Goal: Book appointment/travel/reservation

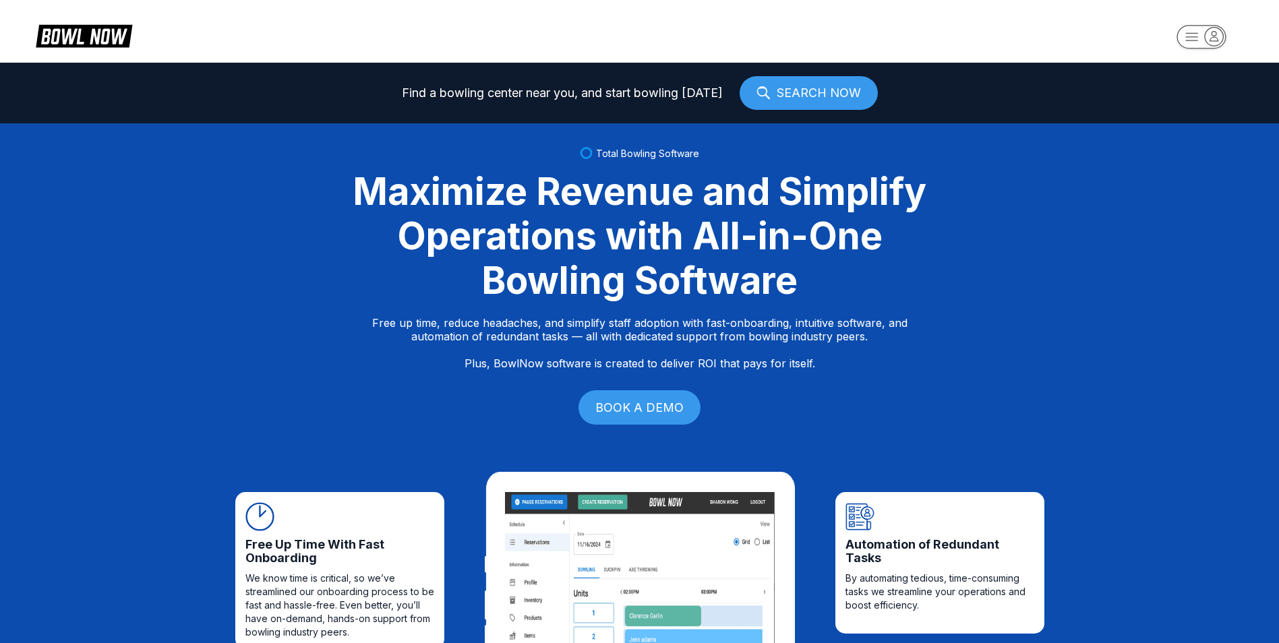
click at [1200, 43] on rect "button" at bounding box center [1200, 37] width 49 height 24
click at [1195, 105] on div "Center Sign In" at bounding box center [1202, 106] width 94 height 24
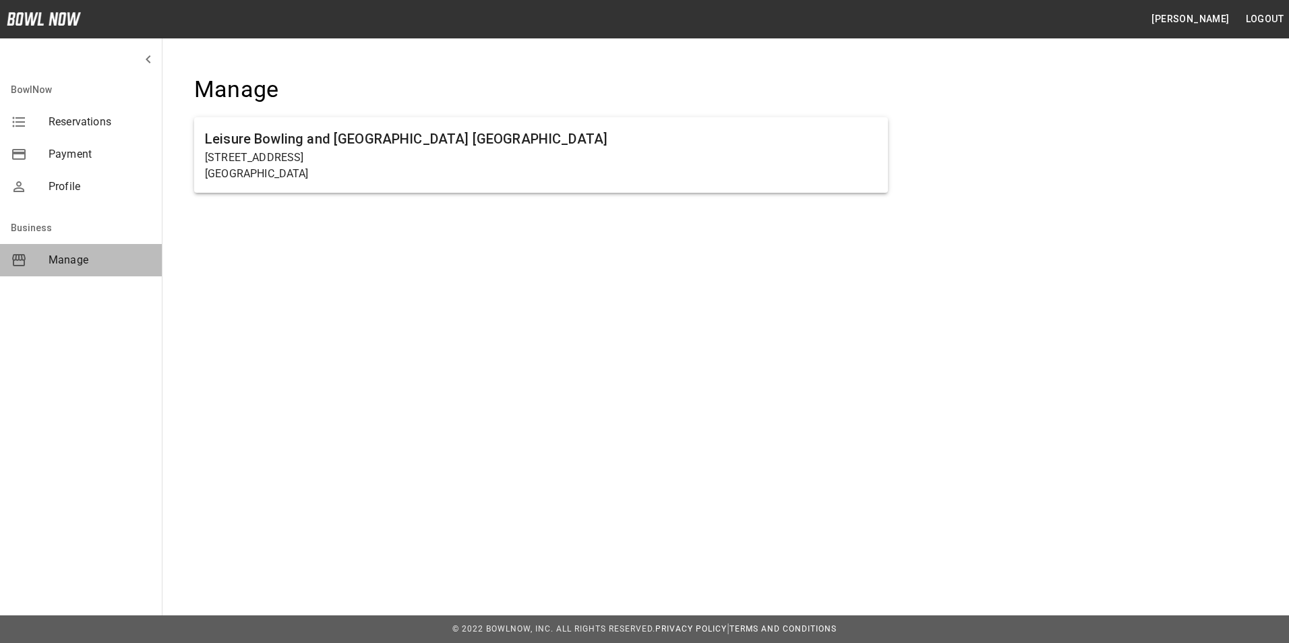
click at [73, 261] on span "Manage" at bounding box center [100, 260] width 102 height 16
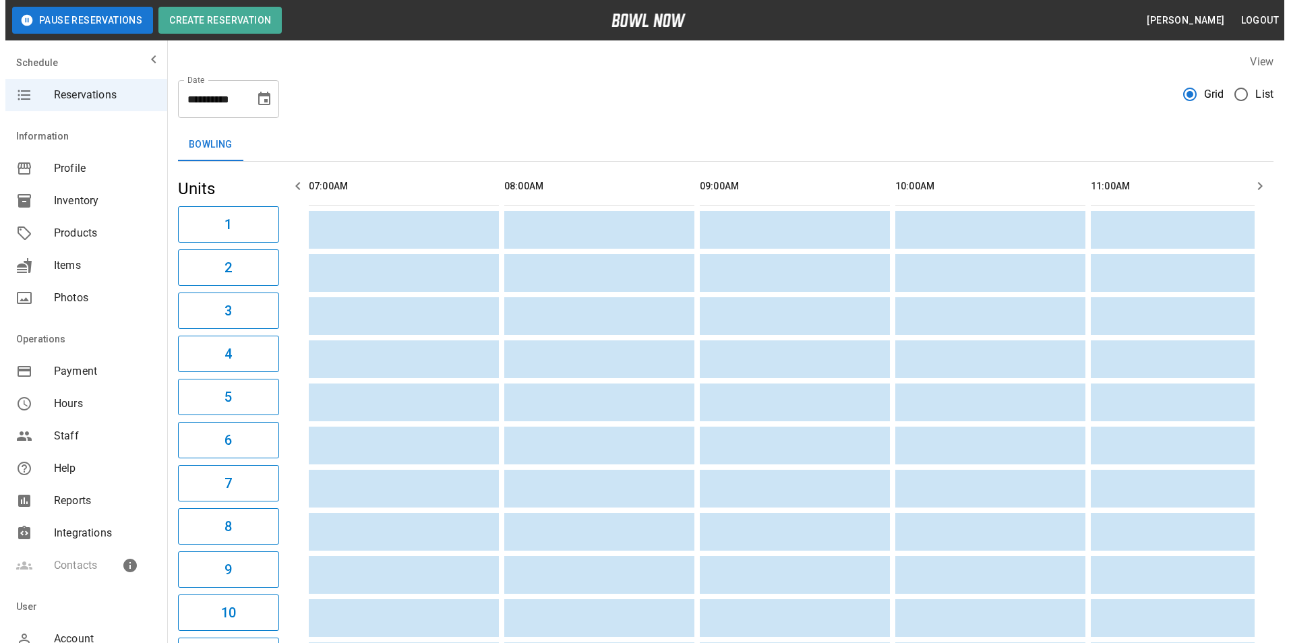
scroll to position [0, 2150]
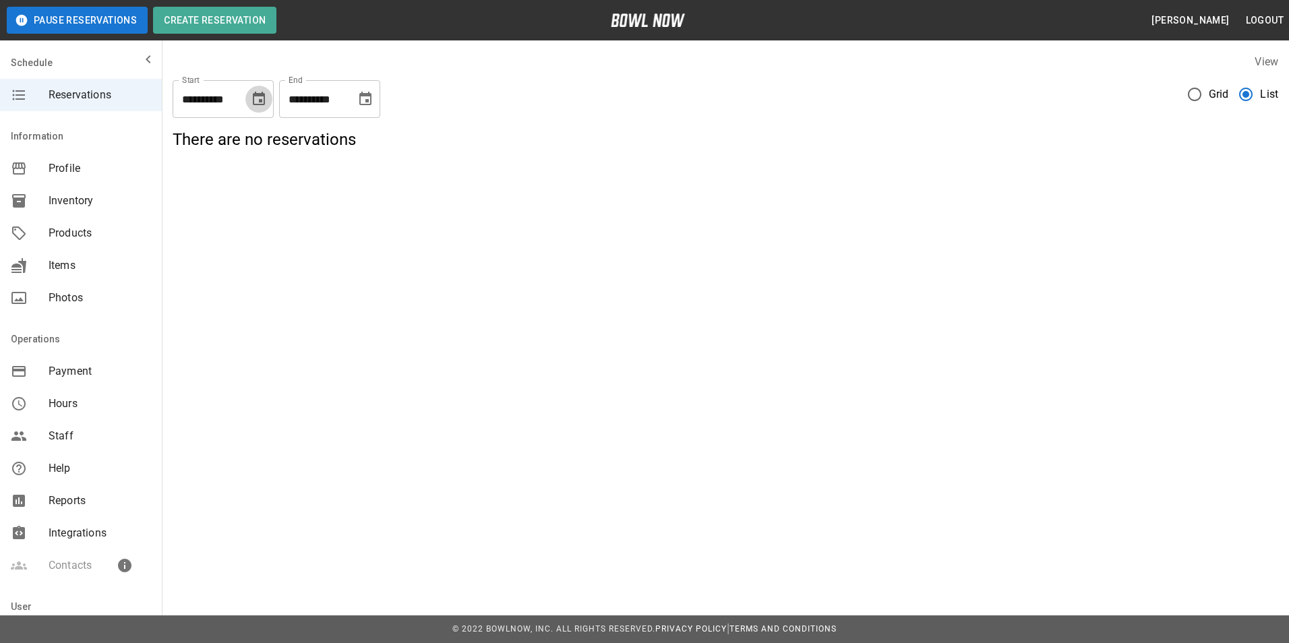
click at [258, 95] on icon "Choose date, selected date is Sep 14, 2025" at bounding box center [259, 98] width 12 height 13
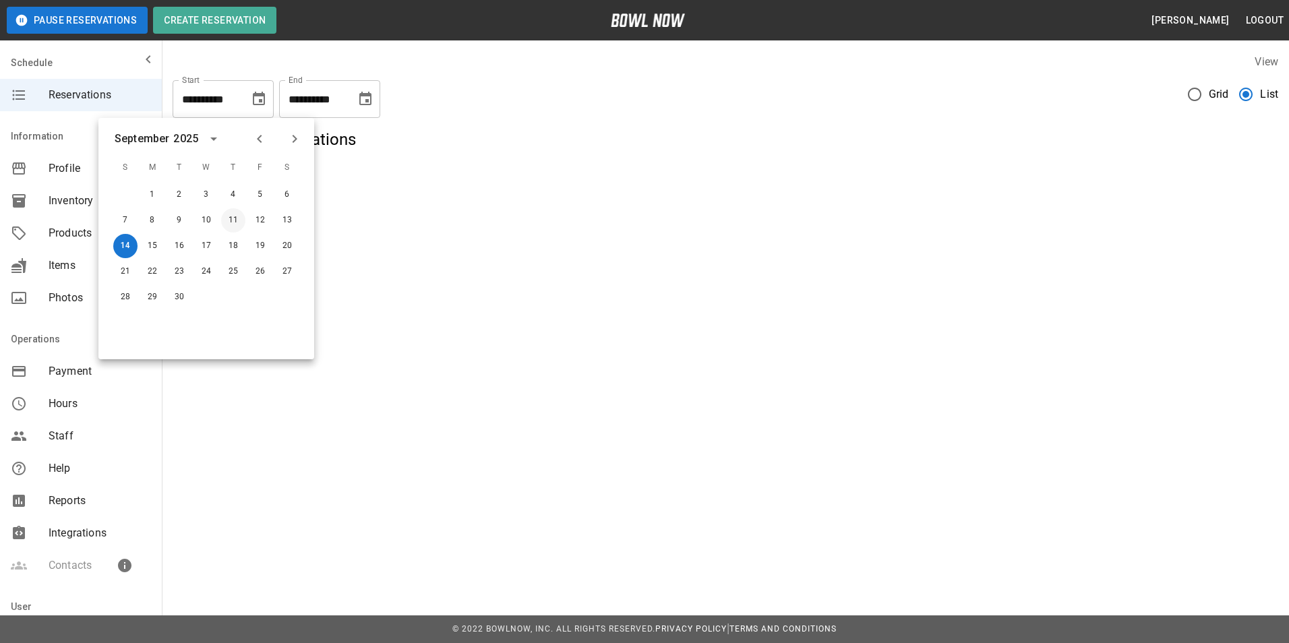
click at [233, 216] on button "11" at bounding box center [233, 220] width 24 height 24
type input "**********"
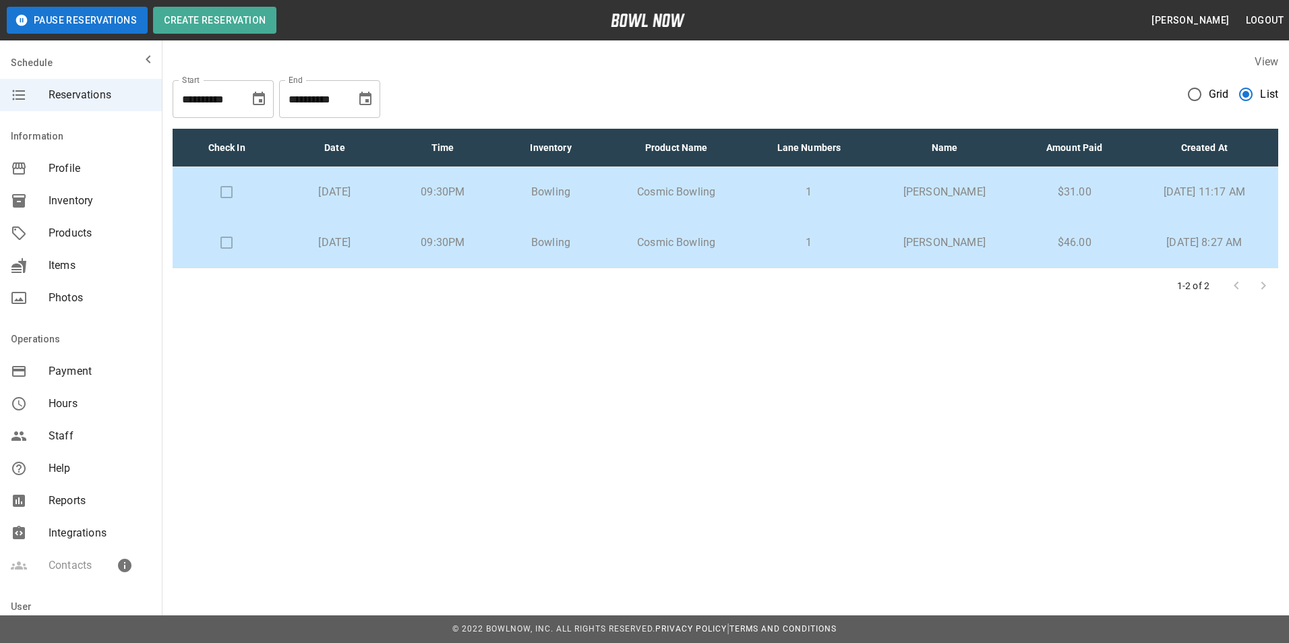
click at [681, 244] on p "Cosmic Bowling" at bounding box center [675, 243] width 121 height 16
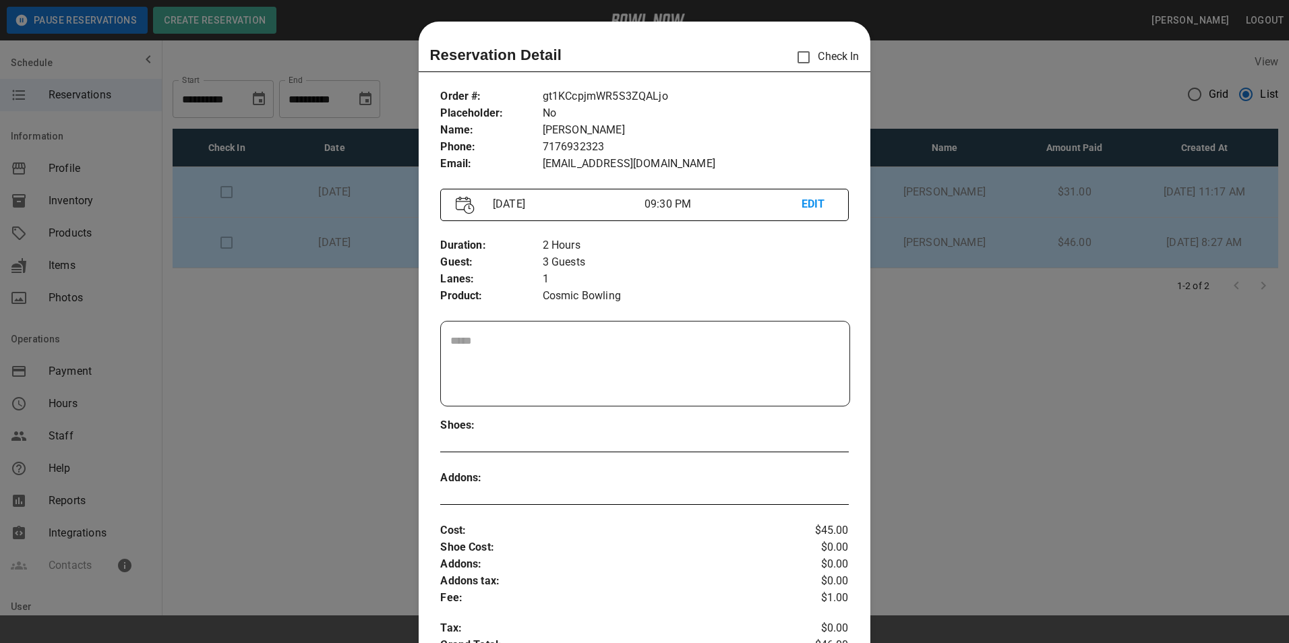
scroll to position [22, 0]
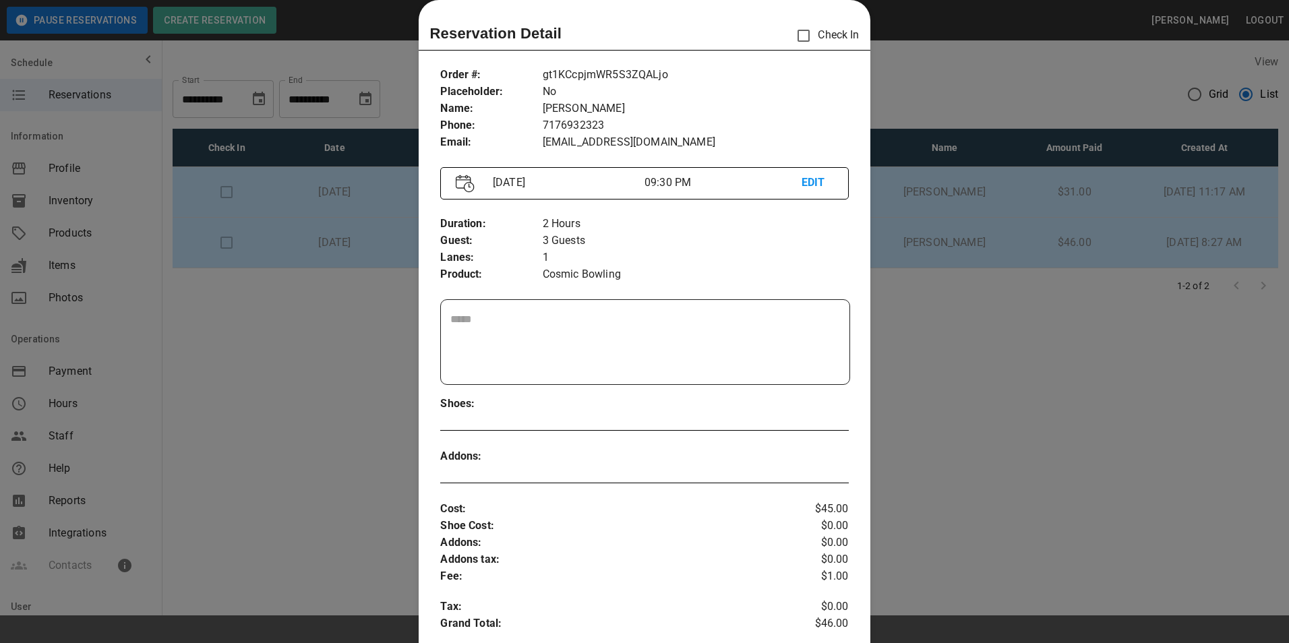
click at [941, 55] on div at bounding box center [644, 321] width 1289 height 643
